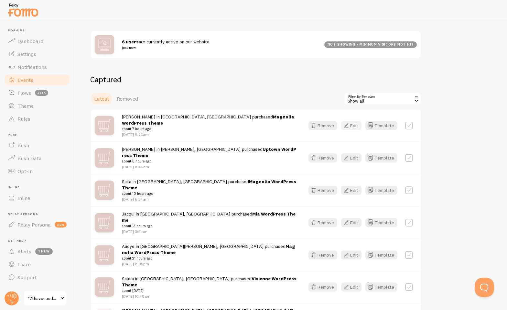
click at [357, 124] on button "Edit" at bounding box center [351, 125] width 20 height 9
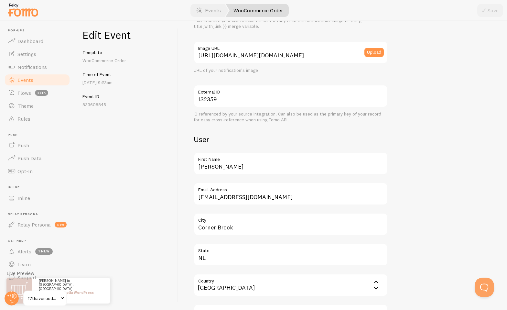
scroll to position [113, 0]
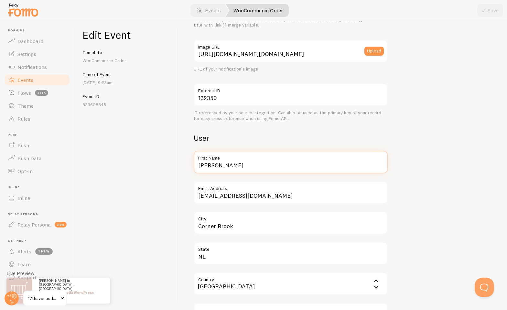
drag, startPoint x: 234, startPoint y: 164, endPoint x: 167, endPoint y: 163, distance: 66.9
click at [167, 163] on div "Edit Event Template WooCommerce Order Time of Event Aug 10th @ 9:23am Event ID …" at bounding box center [291, 165] width 432 height 289
type input "K"
type input "Caitlin"
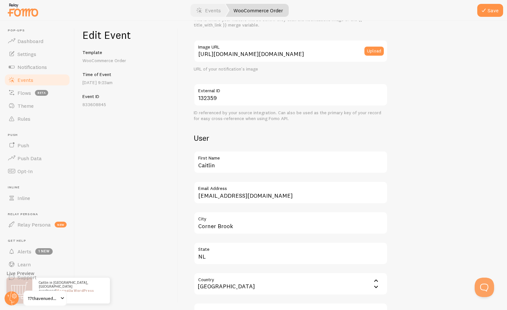
click at [230, 222] on label "City" at bounding box center [291, 216] width 194 height 11
click at [230, 222] on input "Corner Brook" at bounding box center [291, 222] width 194 height 23
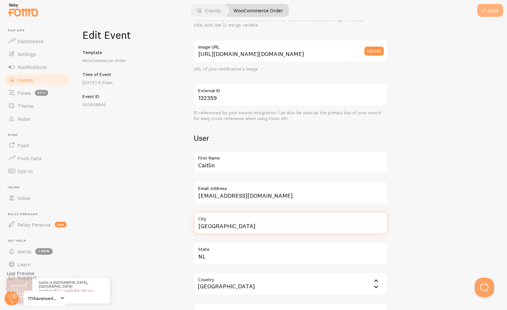
type input "Vancouver"
click at [489, 12] on button "Save" at bounding box center [490, 10] width 26 height 13
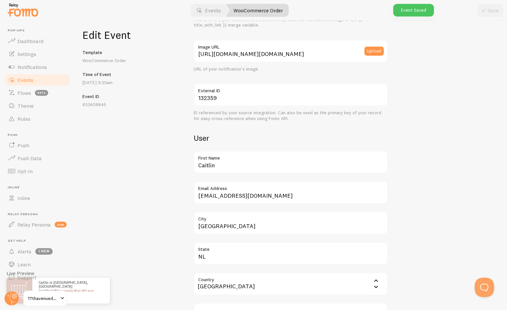
click at [53, 80] on link "Events" at bounding box center [37, 79] width 67 height 13
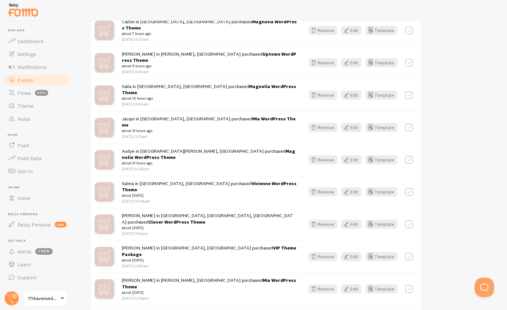
scroll to position [179, 0]
click at [348, 155] on icon "button" at bounding box center [346, 159] width 8 height 8
click at [352, 187] on button "Edit" at bounding box center [351, 191] width 20 height 9
click at [354, 219] on button "Edit" at bounding box center [351, 223] width 20 height 9
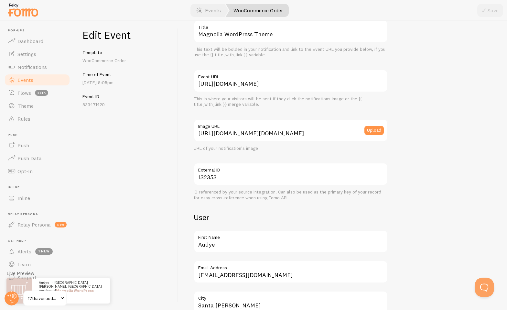
scroll to position [116, 0]
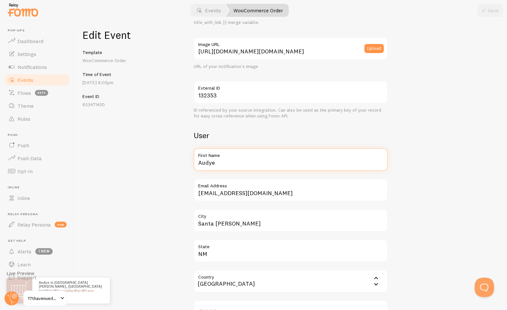
drag, startPoint x: 219, startPoint y: 161, endPoint x: 176, endPoint y: 161, distance: 43.3
click at [176, 161] on div "Edit Event Template WooCommerce Order Time of Event Aug 9th @ 8:05pm Event ID 8…" at bounding box center [291, 165] width 432 height 289
type input "Taylor"
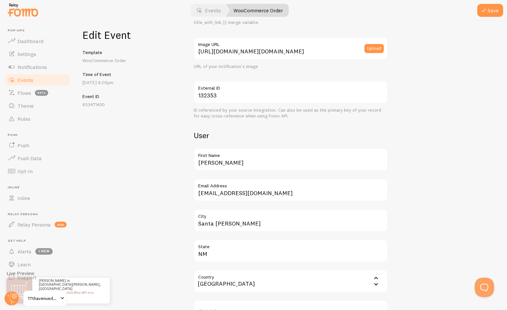
click at [170, 154] on div "Edit Event Template WooCommerce Order Time of Event Aug 9th @ 8:05pm Event ID 8…" at bounding box center [126, 165] width 103 height 289
drag, startPoint x: 240, startPoint y: 226, endPoint x: 182, endPoint y: 222, distance: 57.6
click at [182, 222] on div "Meta Magnolia WordPress Theme Title This text will be bolded in your notificati…" at bounding box center [342, 165] width 329 height 289
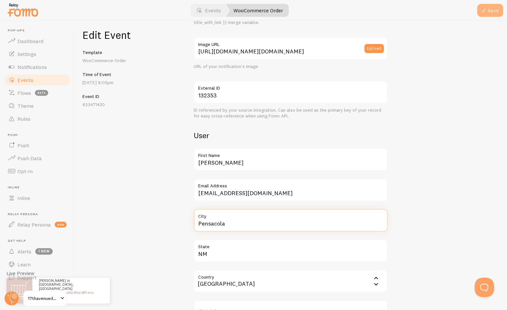
type input "Pensacola"
click at [483, 9] on icon "submit" at bounding box center [484, 10] width 8 height 8
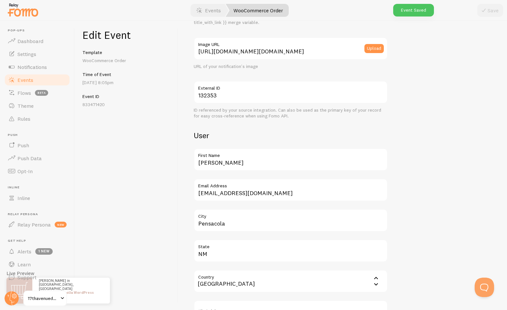
click at [31, 81] on span "Events" at bounding box center [25, 80] width 16 height 6
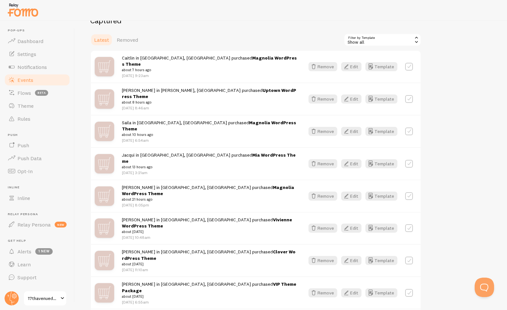
scroll to position [144, 0]
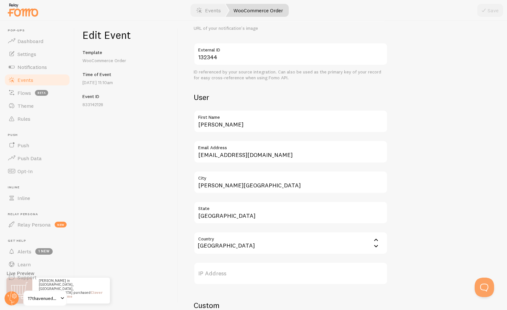
scroll to position [263, 0]
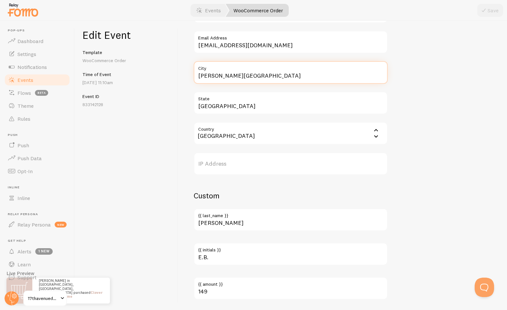
drag, startPoint x: 227, startPoint y: 76, endPoint x: 275, endPoint y: 75, distance: 48.5
click at [275, 75] on input "[PERSON_NAME][GEOGRAPHIC_DATA]" at bounding box center [291, 72] width 194 height 23
type input "Barrowford"
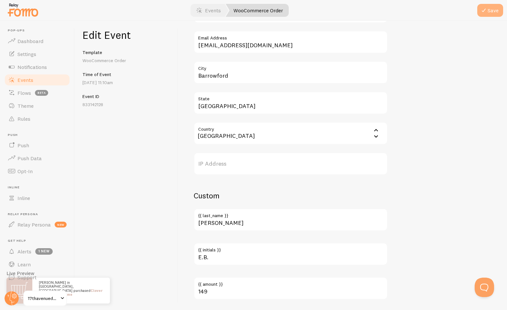
click at [496, 8] on button "Save" at bounding box center [490, 10] width 26 height 13
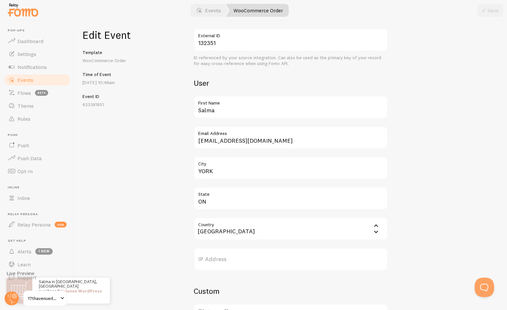
scroll to position [192, 0]
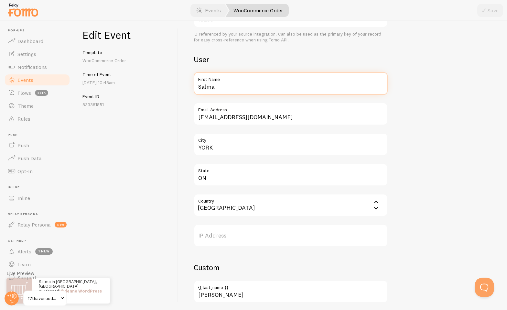
drag, startPoint x: 221, startPoint y: 87, endPoint x: 187, endPoint y: 85, distance: 34.7
click at [187, 85] on div "Meta Vivienne WordPress Theme Title This text will be bolded in your notificati…" at bounding box center [342, 165] width 329 height 289
type input "Olivia"
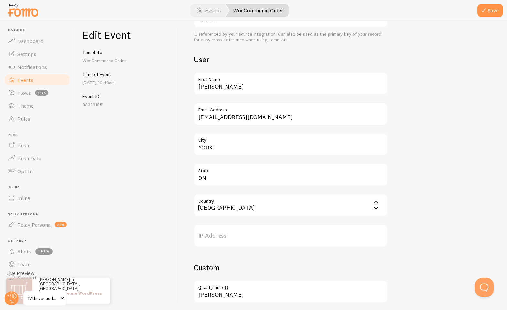
click at [186, 132] on div "Meta Vivienne WordPress Theme Title This text will be bolded in your notificati…" at bounding box center [342, 165] width 329 height 289
drag, startPoint x: 219, startPoint y: 147, endPoint x: 188, endPoint y: 146, distance: 31.0
click at [188, 146] on div "Meta Vivienne WordPress Theme Title This text will be bolded in your notificati…" at bounding box center [342, 165] width 329 height 289
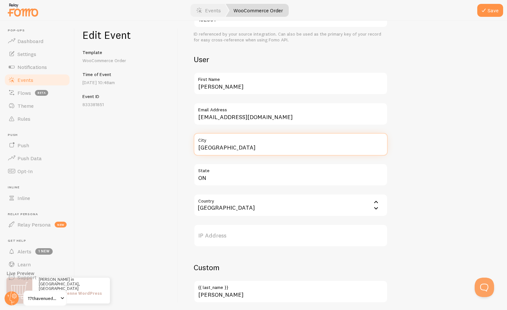
type input "Calgary"
click at [445, 96] on div "Meta Vivienne WordPress Theme Title This text will be bolded in your notificati…" at bounding box center [343, 142] width 298 height 595
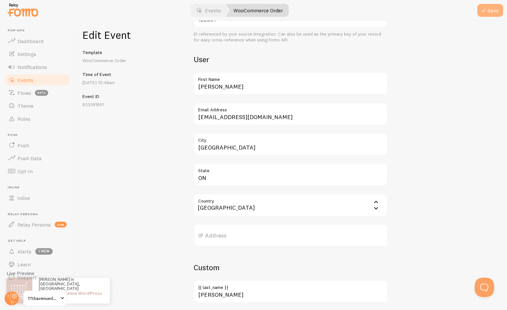
click at [498, 14] on button "Save" at bounding box center [490, 10] width 26 height 13
